Goal: Information Seeking & Learning: Understand process/instructions

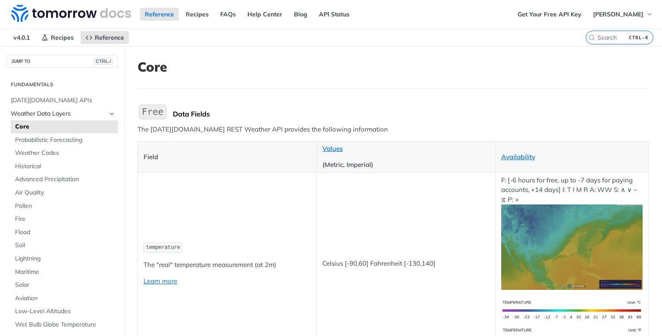
click at [75, 112] on span "Weather Data Layers" at bounding box center [59, 113] width 96 height 9
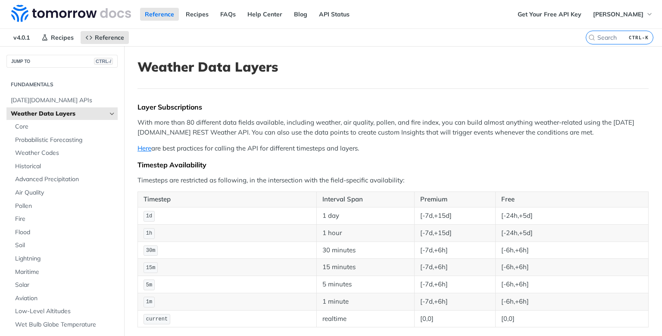
click at [111, 113] on icon "Hide subpages for Weather Data Layers" at bounding box center [112, 113] width 7 height 7
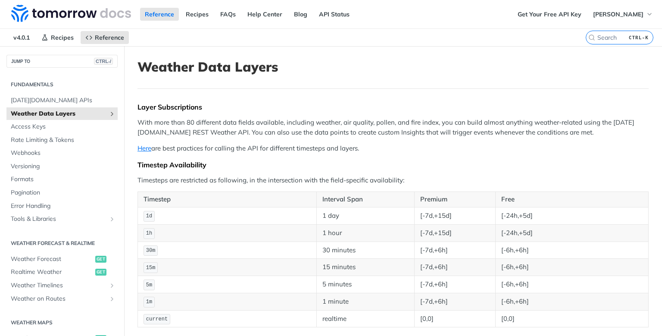
click at [111, 113] on icon "Show subpages for Weather Data Layers" at bounding box center [112, 113] width 7 height 7
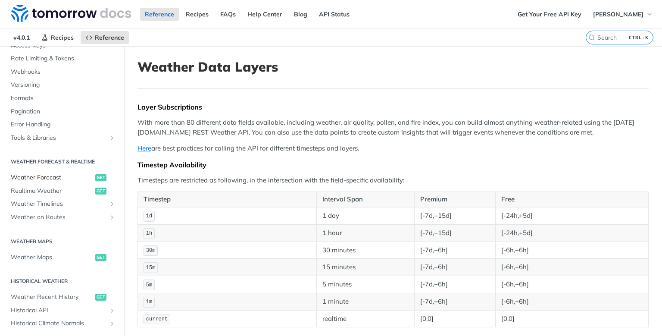
scroll to position [310, 0]
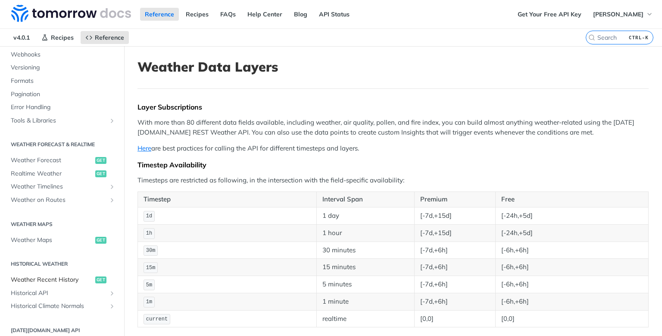
click at [59, 282] on span "Weather Recent History" at bounding box center [52, 279] width 82 height 9
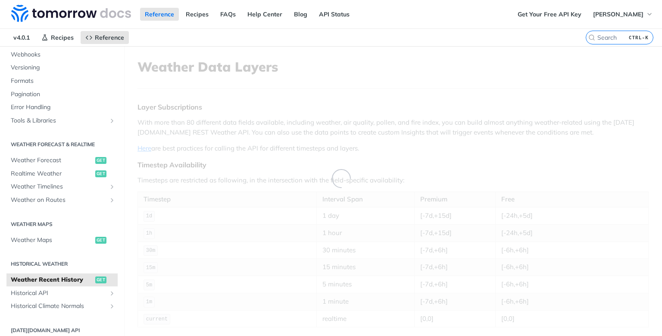
scroll to position [98, 0]
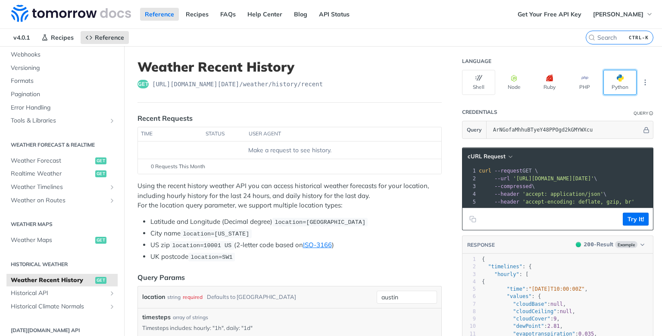
click at [620, 82] on button "Python" at bounding box center [620, 82] width 33 height 25
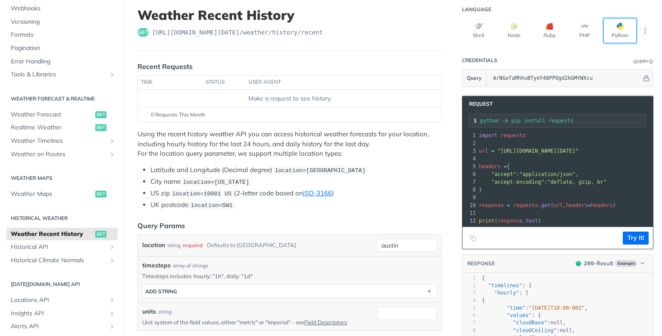
scroll to position [103, 0]
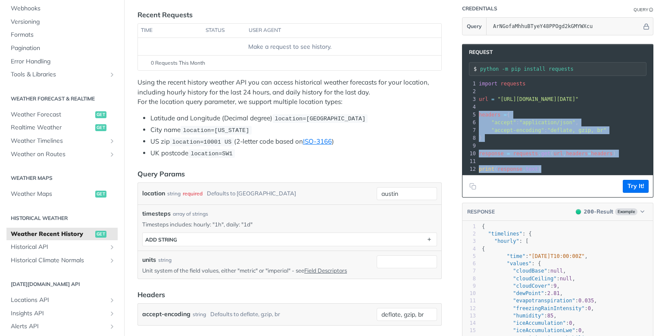
drag, startPoint x: 543, startPoint y: 168, endPoint x: 480, endPoint y: 115, distance: 82.6
click at [480, 115] on div "1 import requests 2 ​ 3 url = "[URL][DOMAIN_NAME][DATE]" 4 ​ 5 headers = { 6 "a…" at bounding box center [654, 126] width 354 height 93
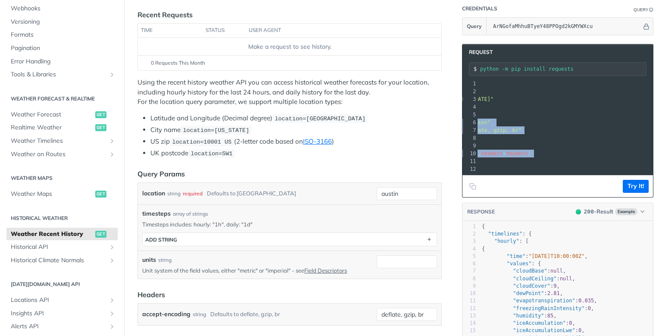
scroll to position [0, 0]
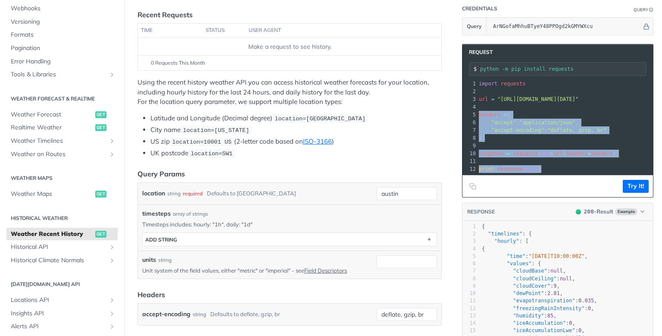
click at [482, 97] on span "url" at bounding box center [483, 99] width 9 height 6
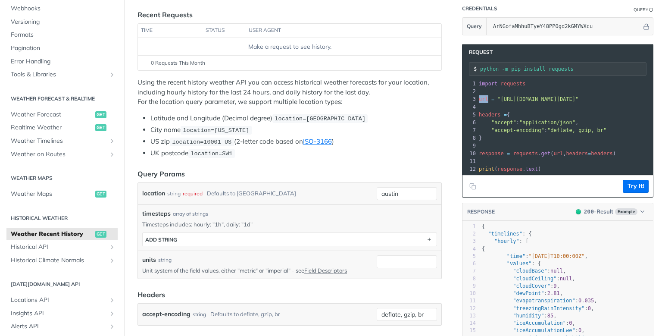
click at [482, 97] on span "url" at bounding box center [483, 99] width 9 height 6
copy div "url = "[URL][DOMAIN_NAME][DATE]" 4"
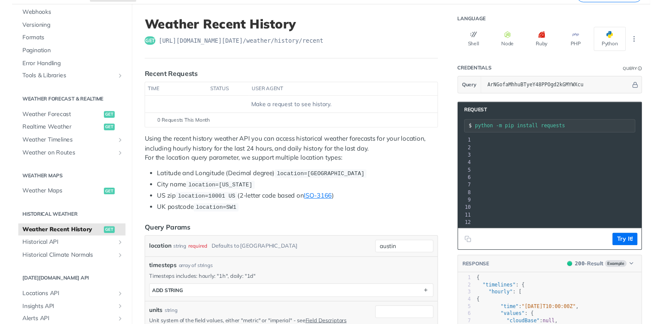
scroll to position [0, 178]
